Goal: Navigation & Orientation: Find specific page/section

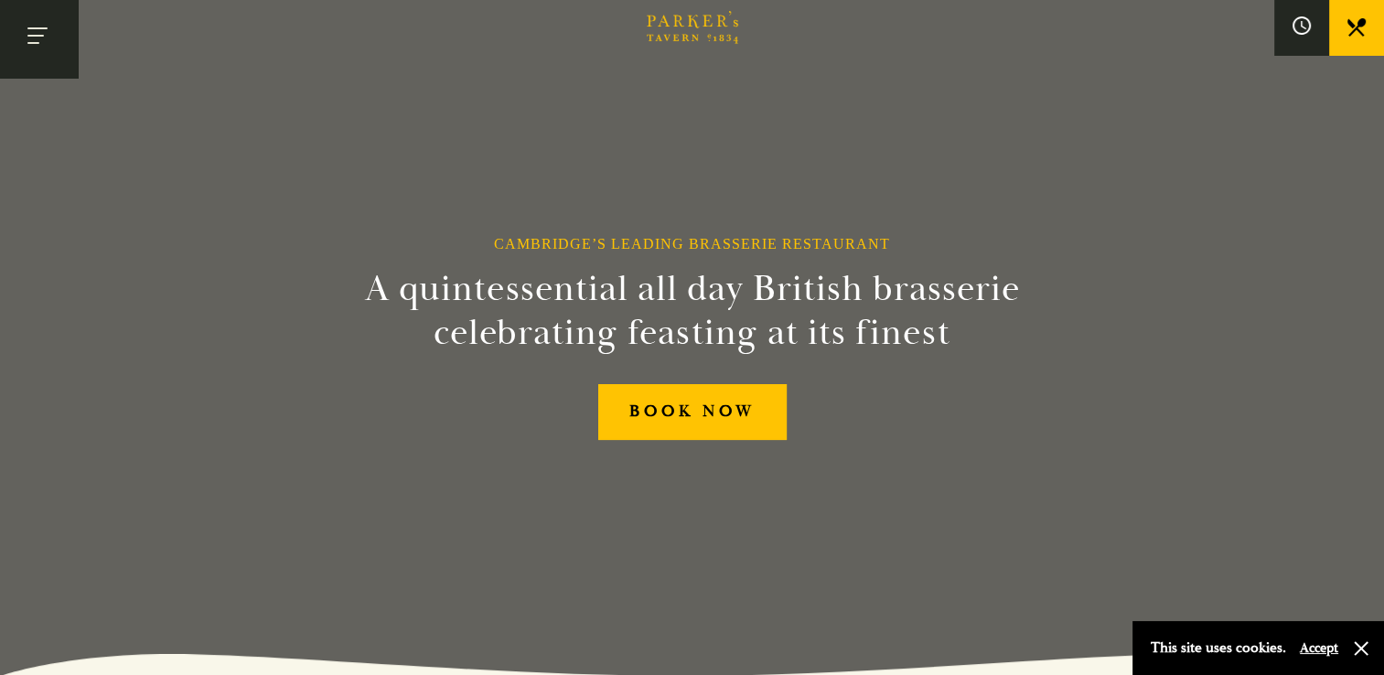
click at [35, 27] on button "Toggle navigation" at bounding box center [39, 39] width 78 height 78
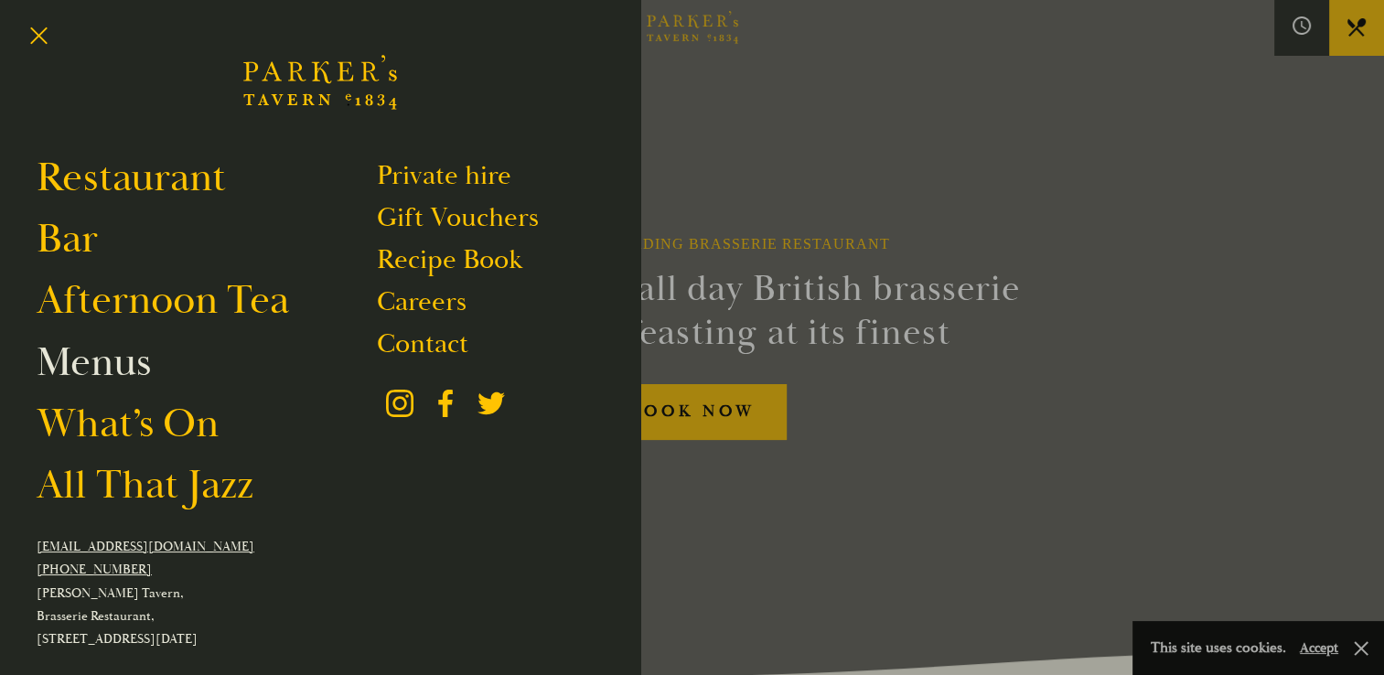
click at [118, 360] on link "Menus" at bounding box center [94, 362] width 114 height 51
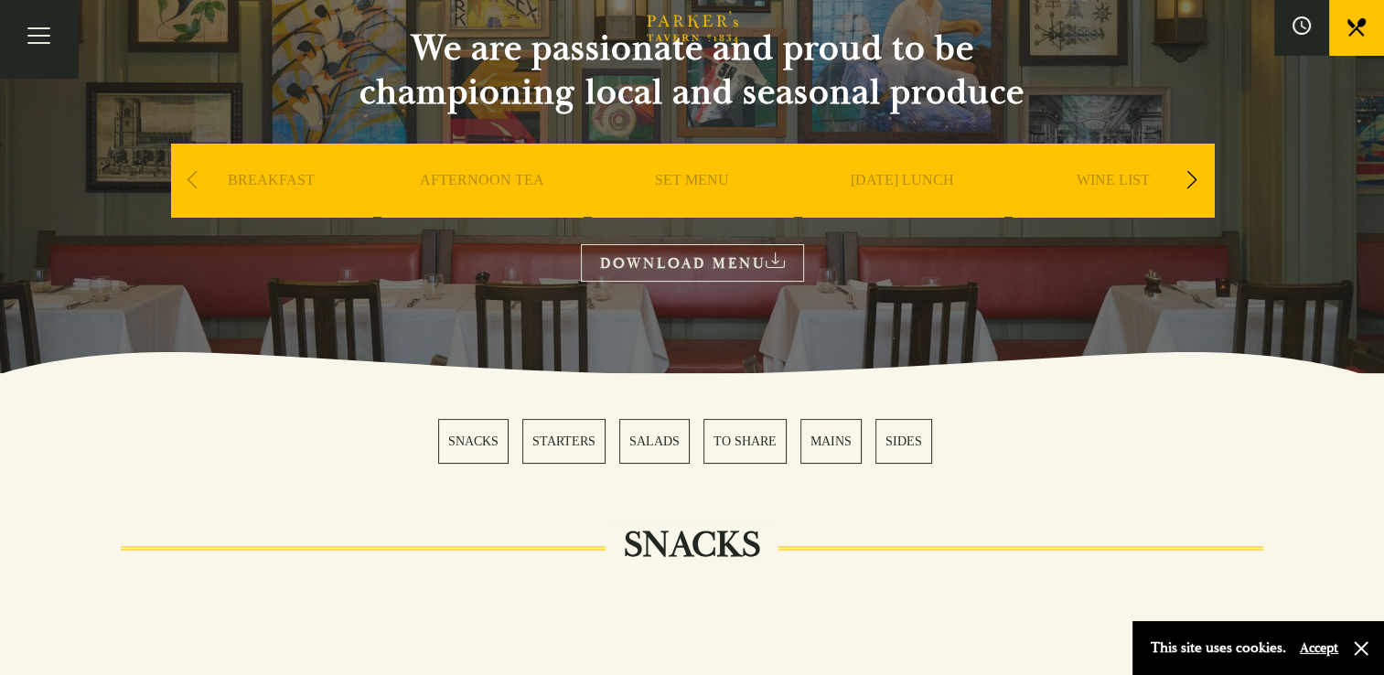
scroll to position [176, 0]
click at [1195, 175] on div "Next slide" at bounding box center [1192, 180] width 25 height 40
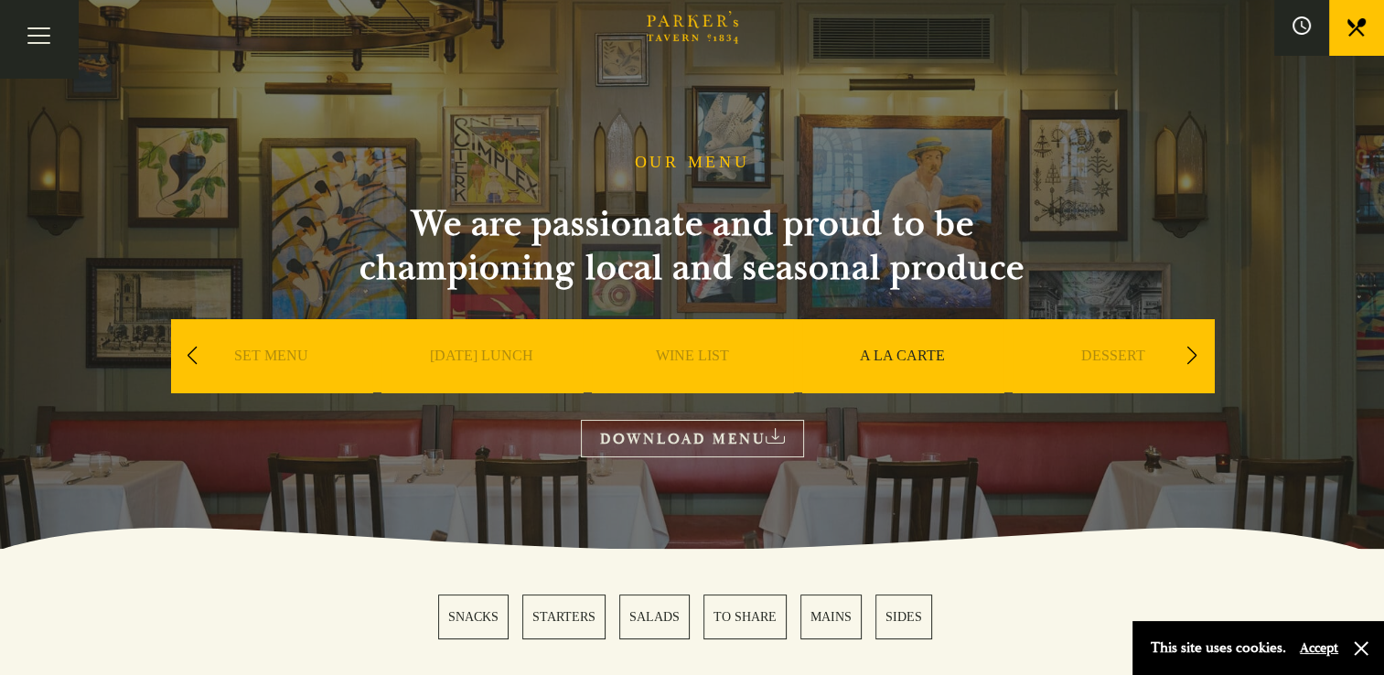
click at [683, 39] on icon "Brasserie Restaurant Cambridge | Parker's Tavern Cambridge" at bounding box center [685, 38] width 7 height 6
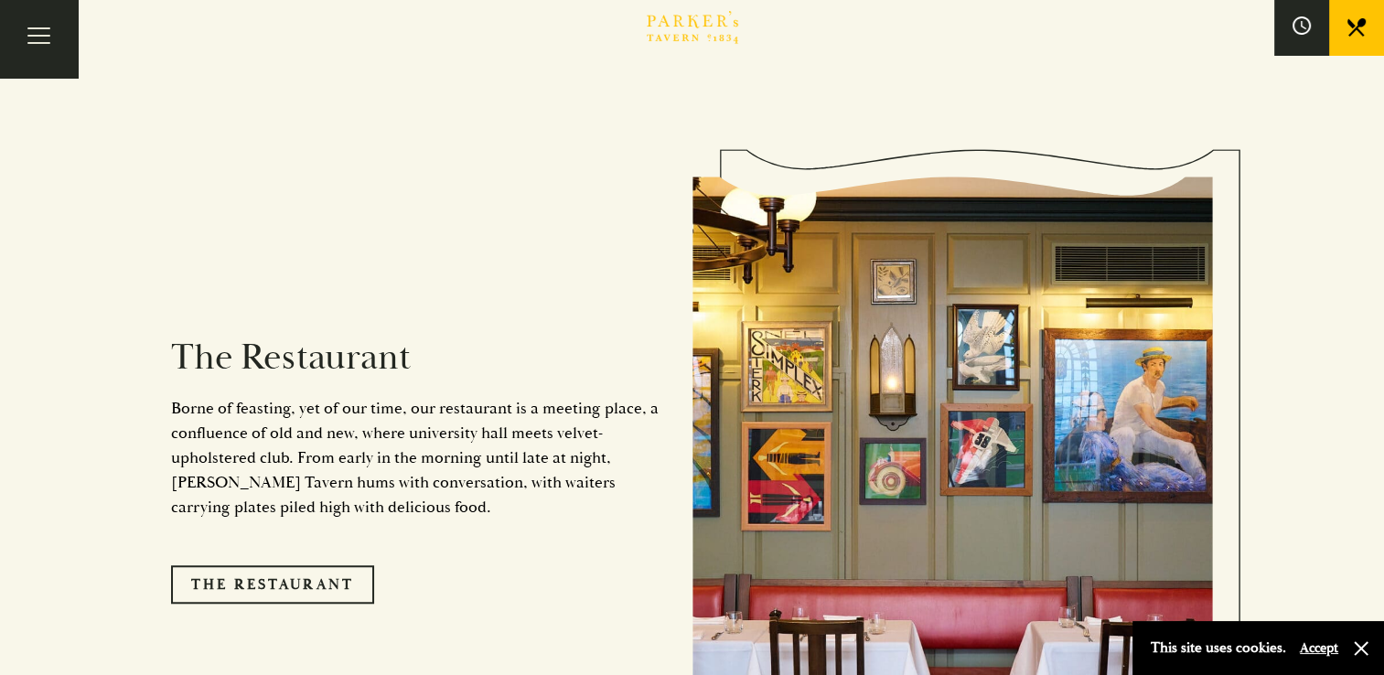
scroll to position [1352, 0]
